Goal: Task Accomplishment & Management: Use online tool/utility

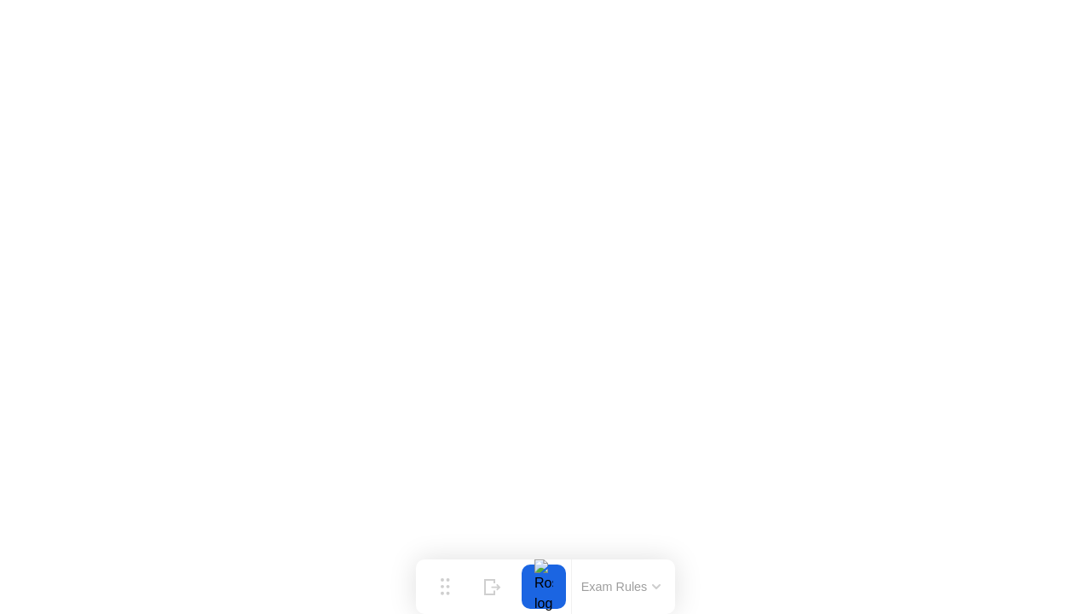
click at [631, 581] on button "Exam Rules" at bounding box center [621, 586] width 90 height 15
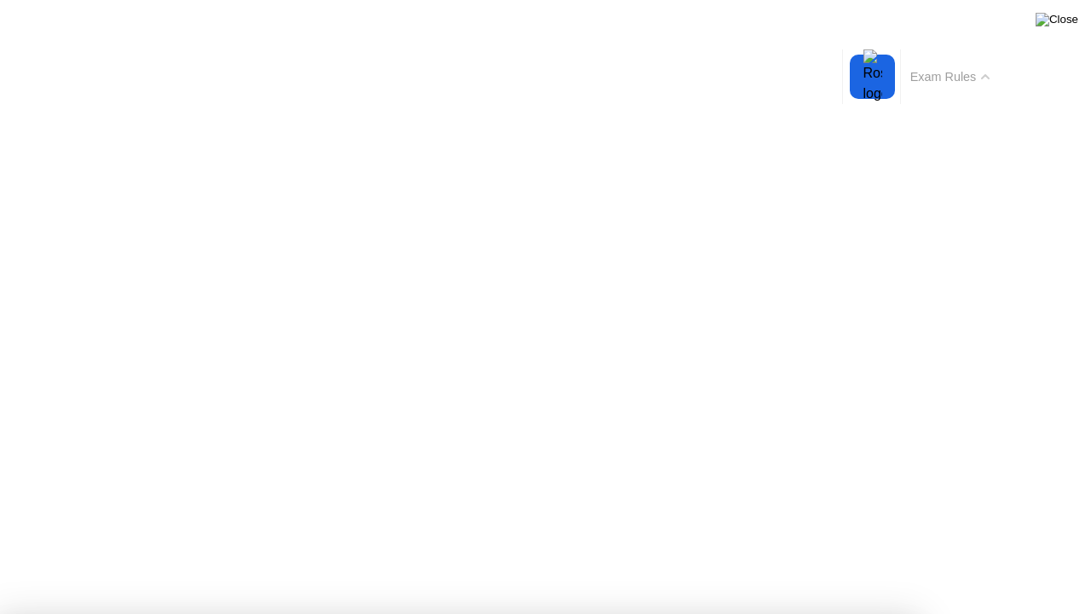
click at [1061, 26] on img at bounding box center [1057, 20] width 43 height 14
click at [1068, 14] on img at bounding box center [1057, 20] width 43 height 14
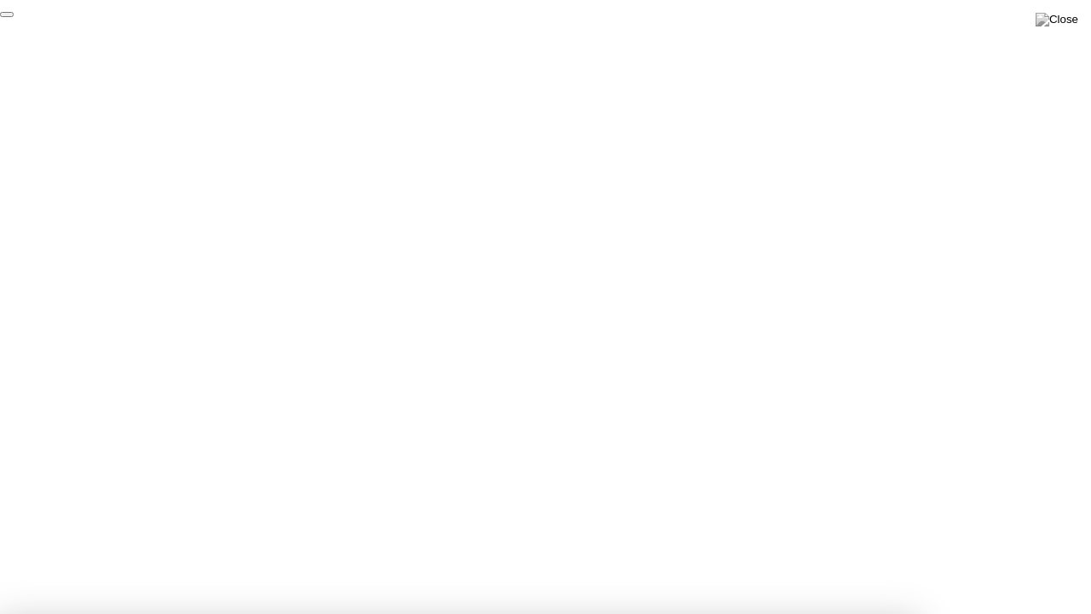
click div "End Proctoring Session"
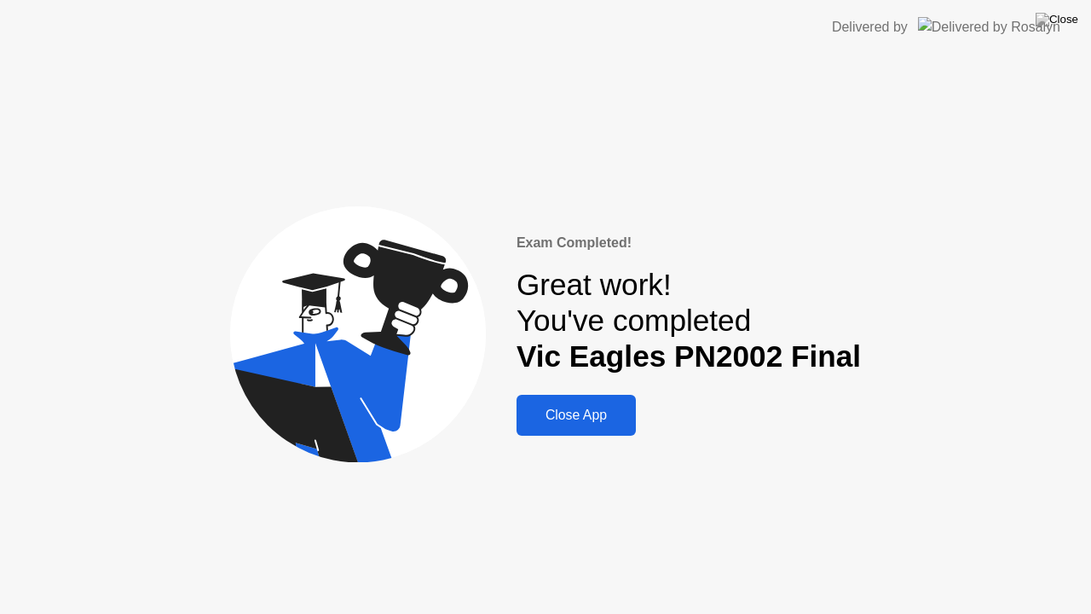
click at [552, 423] on div "Close App" at bounding box center [576, 415] width 109 height 15
